Goal: Task Accomplishment & Management: Manage account settings

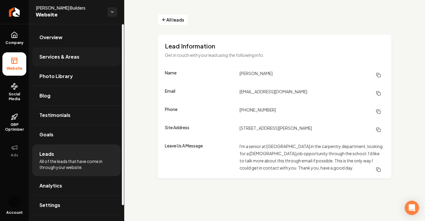
click at [50, 59] on span "Services & Areas" at bounding box center [59, 56] width 40 height 7
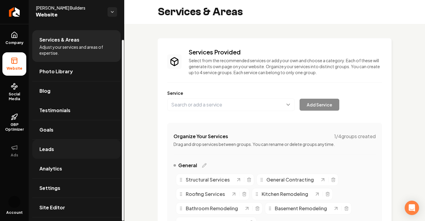
scroll to position [17, 0]
click at [56, 154] on link "Leads" at bounding box center [76, 148] width 88 height 19
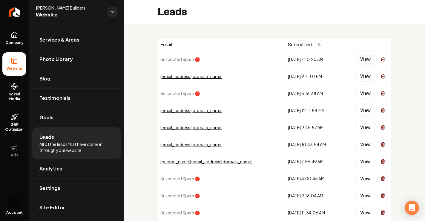
click at [357, 58] on button "View" at bounding box center [365, 59] width 18 height 11
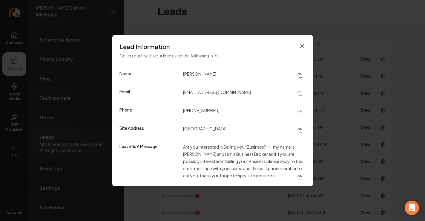
click at [303, 47] on icon "button" at bounding box center [302, 45] width 7 height 7
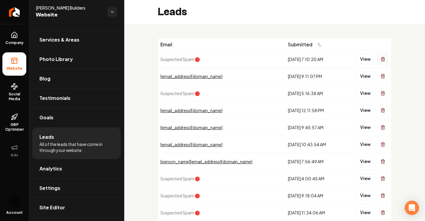
click at [382, 58] on icon "Main content area" at bounding box center [382, 57] width 1 height 1
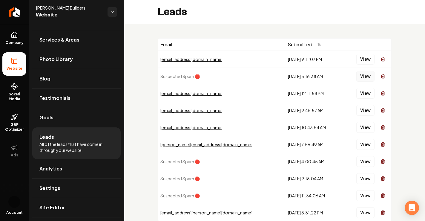
click at [364, 76] on button "View" at bounding box center [365, 76] width 18 height 11
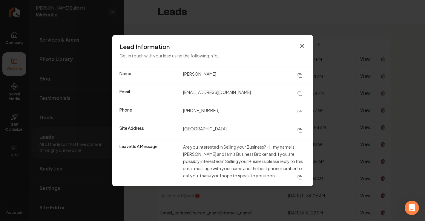
click at [304, 46] on icon "button" at bounding box center [302, 45] width 7 height 7
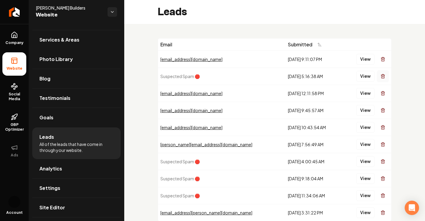
click at [380, 77] on icon "Main content area" at bounding box center [382, 76] width 5 height 5
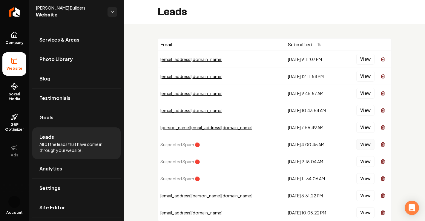
click at [366, 145] on button "View" at bounding box center [365, 144] width 18 height 11
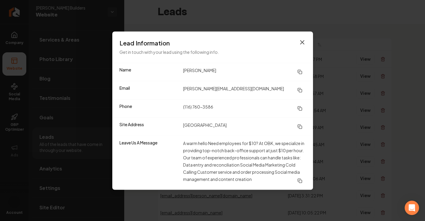
click at [300, 42] on icon "button" at bounding box center [302, 42] width 7 height 7
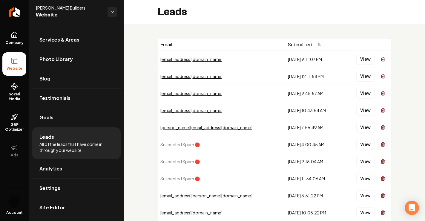
click at [380, 144] on icon "Main content area" at bounding box center [382, 144] width 5 height 5
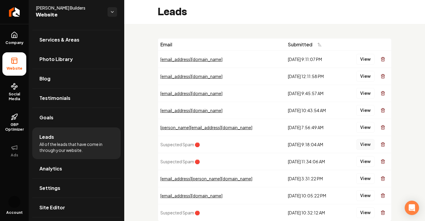
click at [365, 144] on button "View" at bounding box center [365, 144] width 18 height 11
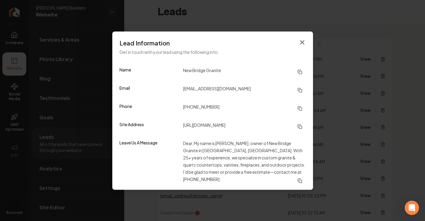
click at [303, 44] on icon "button" at bounding box center [302, 42] width 7 height 7
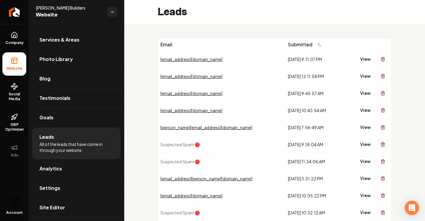
click at [380, 143] on icon "Main content area" at bounding box center [382, 144] width 5 height 5
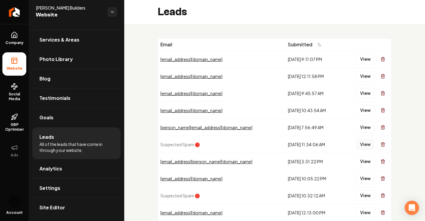
click at [364, 144] on button "View" at bounding box center [365, 144] width 18 height 11
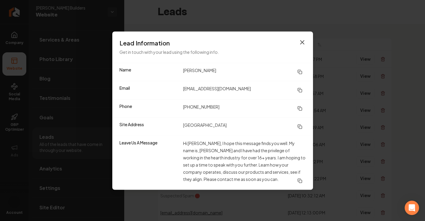
click at [302, 40] on icon "button" at bounding box center [302, 42] width 7 height 7
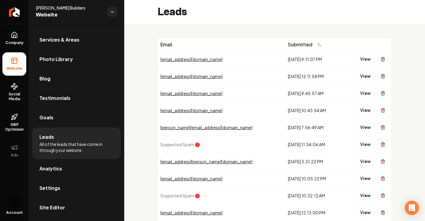
click at [381, 146] on icon "Main content area" at bounding box center [382, 144] width 3 height 3
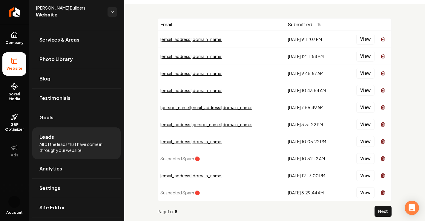
scroll to position [24, 0]
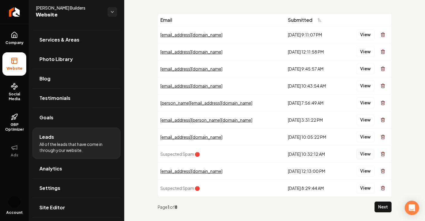
click at [362, 154] on button "View" at bounding box center [365, 153] width 18 height 11
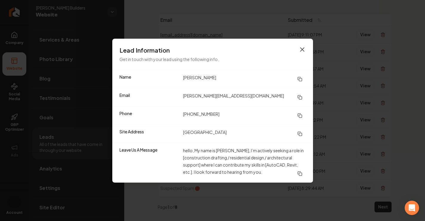
click at [304, 47] on icon "button" at bounding box center [302, 49] width 7 height 7
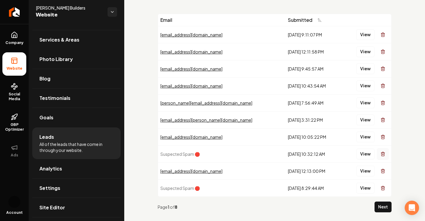
click at [383, 154] on line "Main content area" at bounding box center [383, 153] width 0 height 1
click at [359, 154] on button "View" at bounding box center [365, 153] width 18 height 11
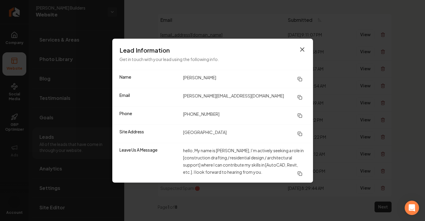
click at [302, 51] on icon "button" at bounding box center [302, 49] width 7 height 7
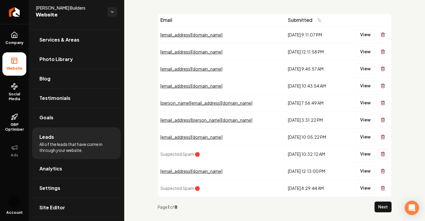
click at [377, 151] on button "Main content area" at bounding box center [383, 154] width 12 height 12
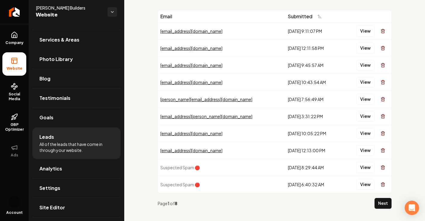
scroll to position [29, 0]
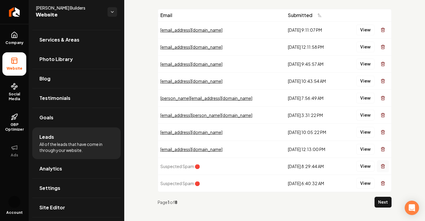
click at [383, 166] on line "Main content area" at bounding box center [383, 166] width 0 height 1
click at [361, 162] on button "View" at bounding box center [365, 166] width 18 height 11
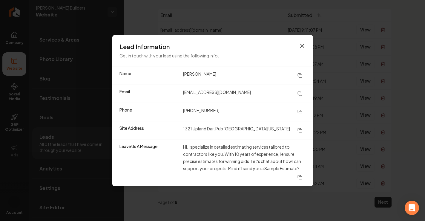
click at [302, 46] on icon "button" at bounding box center [302, 45] width 7 height 7
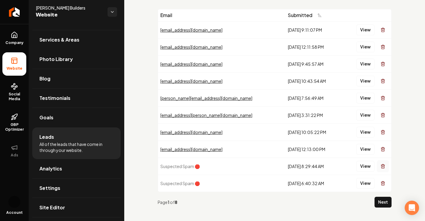
click at [383, 166] on line "Main content area" at bounding box center [383, 166] width 0 height 1
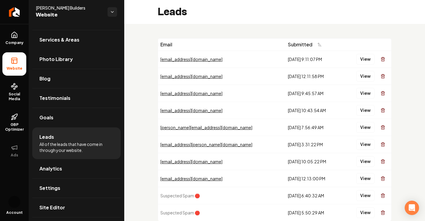
scroll to position [0, 0]
click at [357, 59] on button "View" at bounding box center [365, 59] width 18 height 11
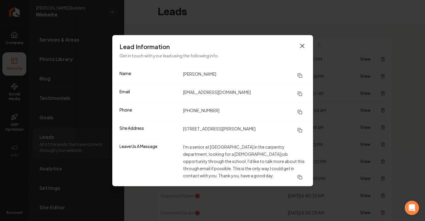
click at [303, 46] on icon "button" at bounding box center [302, 45] width 7 height 7
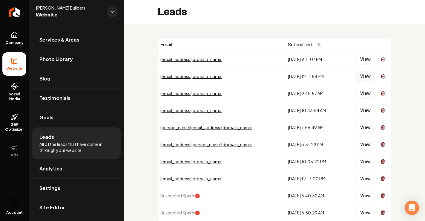
click at [359, 77] on button "View" at bounding box center [365, 76] width 18 height 11
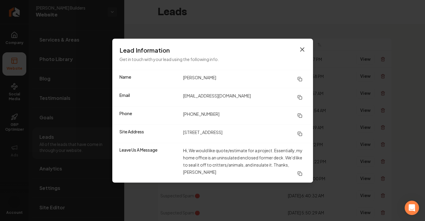
click at [302, 49] on icon "button" at bounding box center [302, 49] width 4 height 4
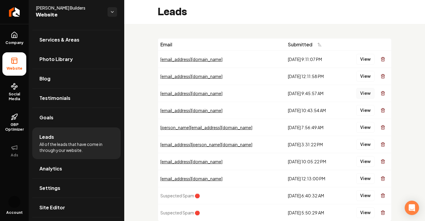
click at [356, 93] on button "View" at bounding box center [365, 93] width 18 height 11
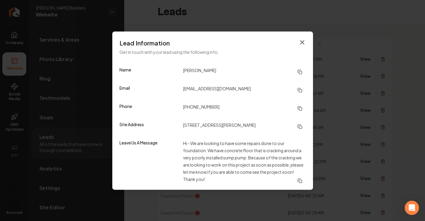
click at [301, 43] on icon "button" at bounding box center [302, 42] width 4 height 4
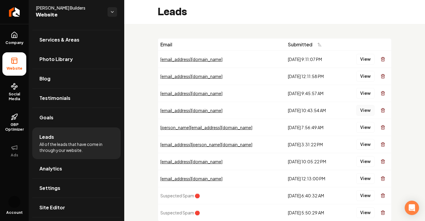
click at [359, 108] on button "View" at bounding box center [365, 110] width 18 height 11
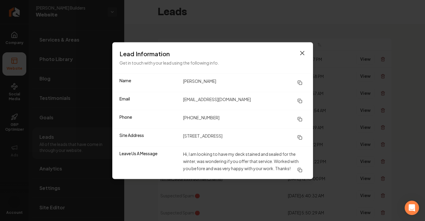
click at [303, 54] on icon "button" at bounding box center [302, 53] width 4 height 4
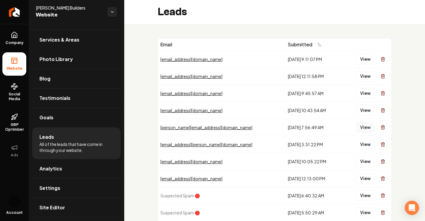
click at [356, 126] on button "View" at bounding box center [365, 127] width 18 height 11
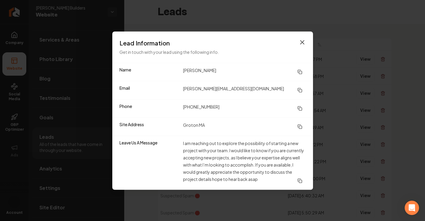
click at [299, 44] on icon "button" at bounding box center [302, 42] width 7 height 7
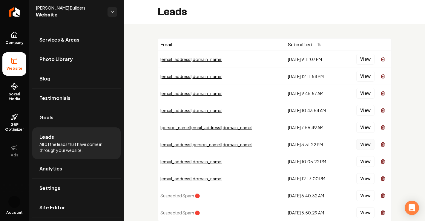
click at [361, 143] on button "View" at bounding box center [365, 144] width 18 height 11
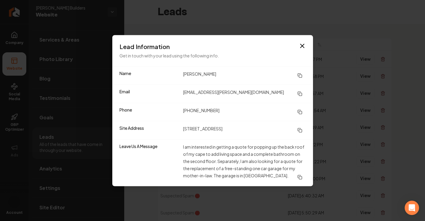
click at [306, 42] on div "Lead Information Get in touch with your lead using the following info." at bounding box center [212, 50] width 201 height 31
click at [303, 43] on icon "button" at bounding box center [302, 45] width 7 height 7
